Goal: Task Accomplishment & Management: Manage account settings

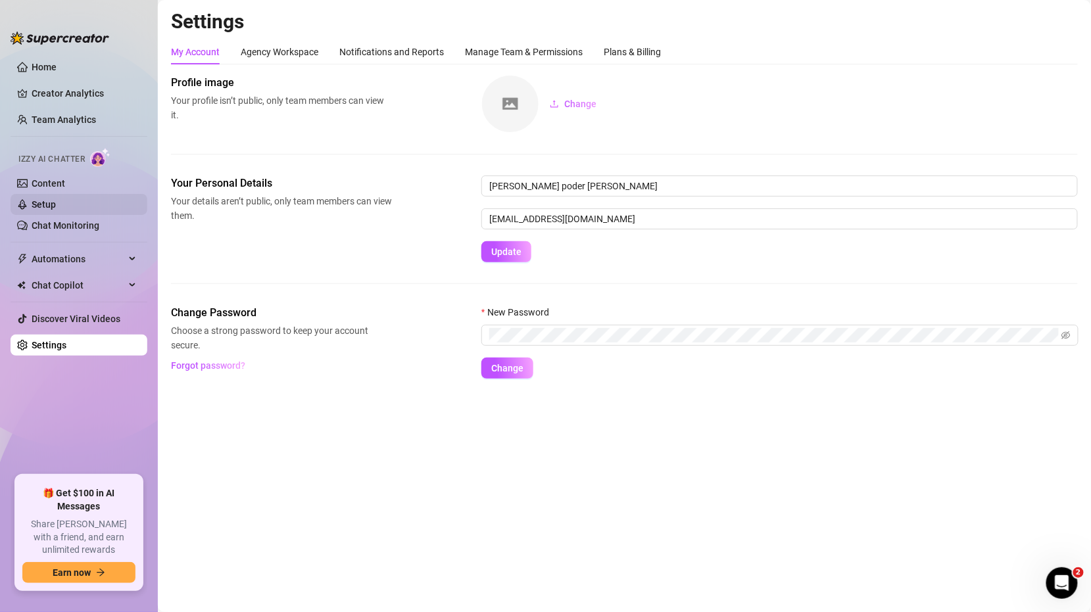
click at [56, 210] on link "Setup" at bounding box center [44, 204] width 24 height 11
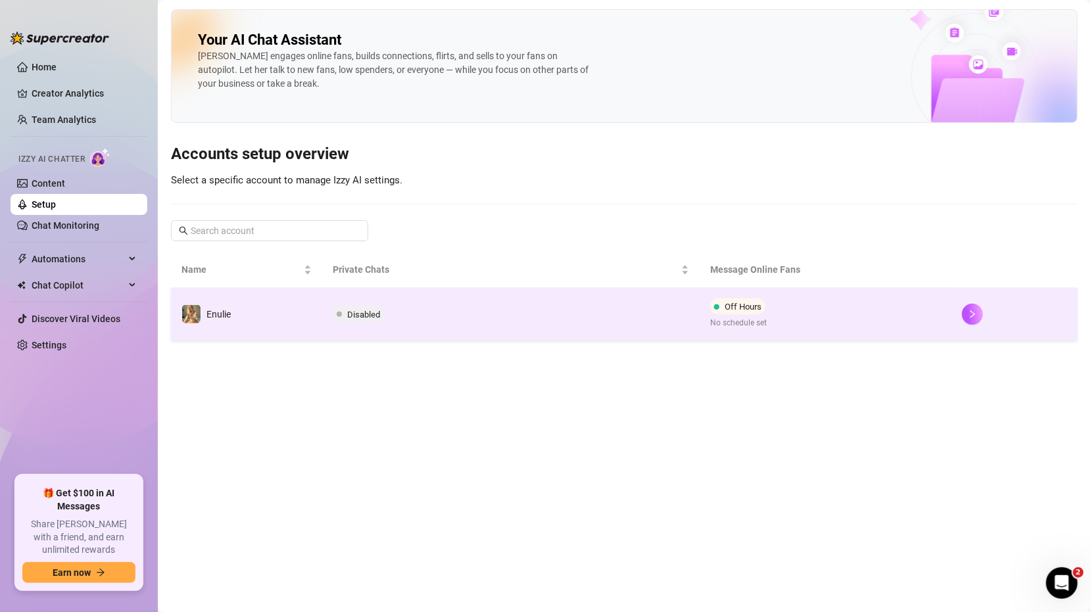
click at [370, 322] on td "Disabled" at bounding box center [511, 314] width 378 height 53
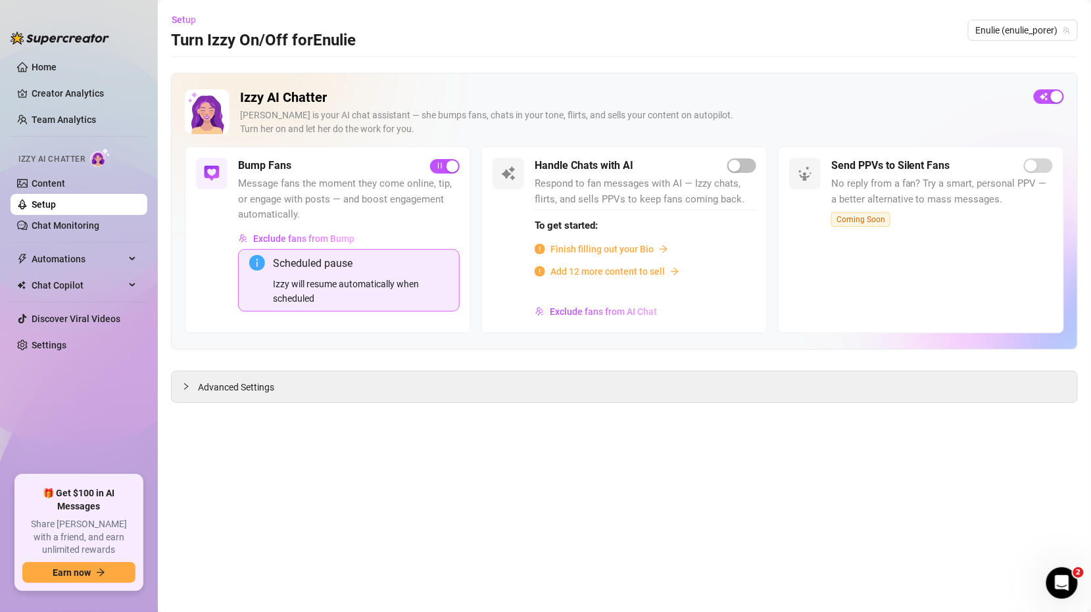
click at [180, 364] on div "Izzy AI Chatter [PERSON_NAME] is your AI chat assistant — she bumps fans, chats…" at bounding box center [624, 238] width 907 height 330
click at [203, 403] on main "Setup Turn Izzy On/Off for Enulie Enulie (enulie_porer) Izzy AI Chatter [PERSON…" at bounding box center [624, 306] width 933 height 612
click at [198, 399] on div "Advanced Settings" at bounding box center [625, 387] width 906 height 31
click at [184, 387] on icon "collapsed" at bounding box center [186, 386] width 4 height 7
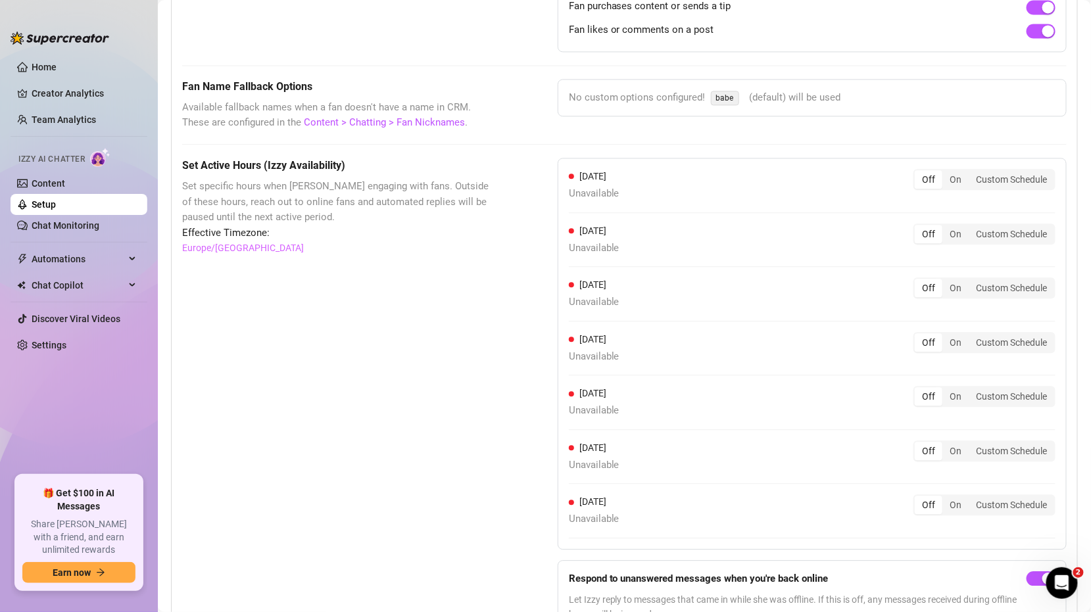
scroll to position [1057, 0]
click at [958, 332] on div "On" at bounding box center [955, 341] width 26 height 18
click at [946, 334] on input "On" at bounding box center [946, 334] width 0 height 0
